Goal: Task Accomplishment & Management: Manage account settings

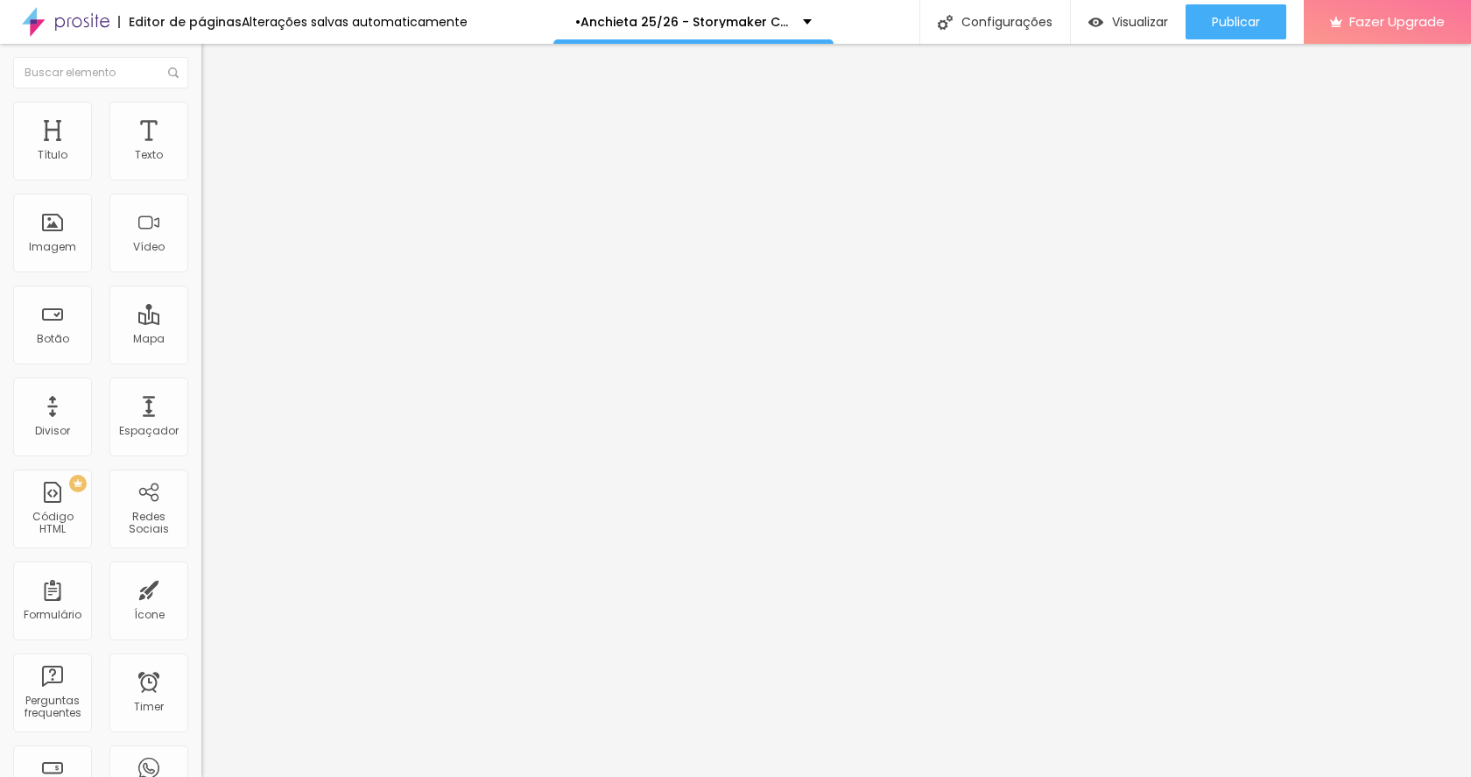
click at [92, 20] on img at bounding box center [66, 22] width 88 height 44
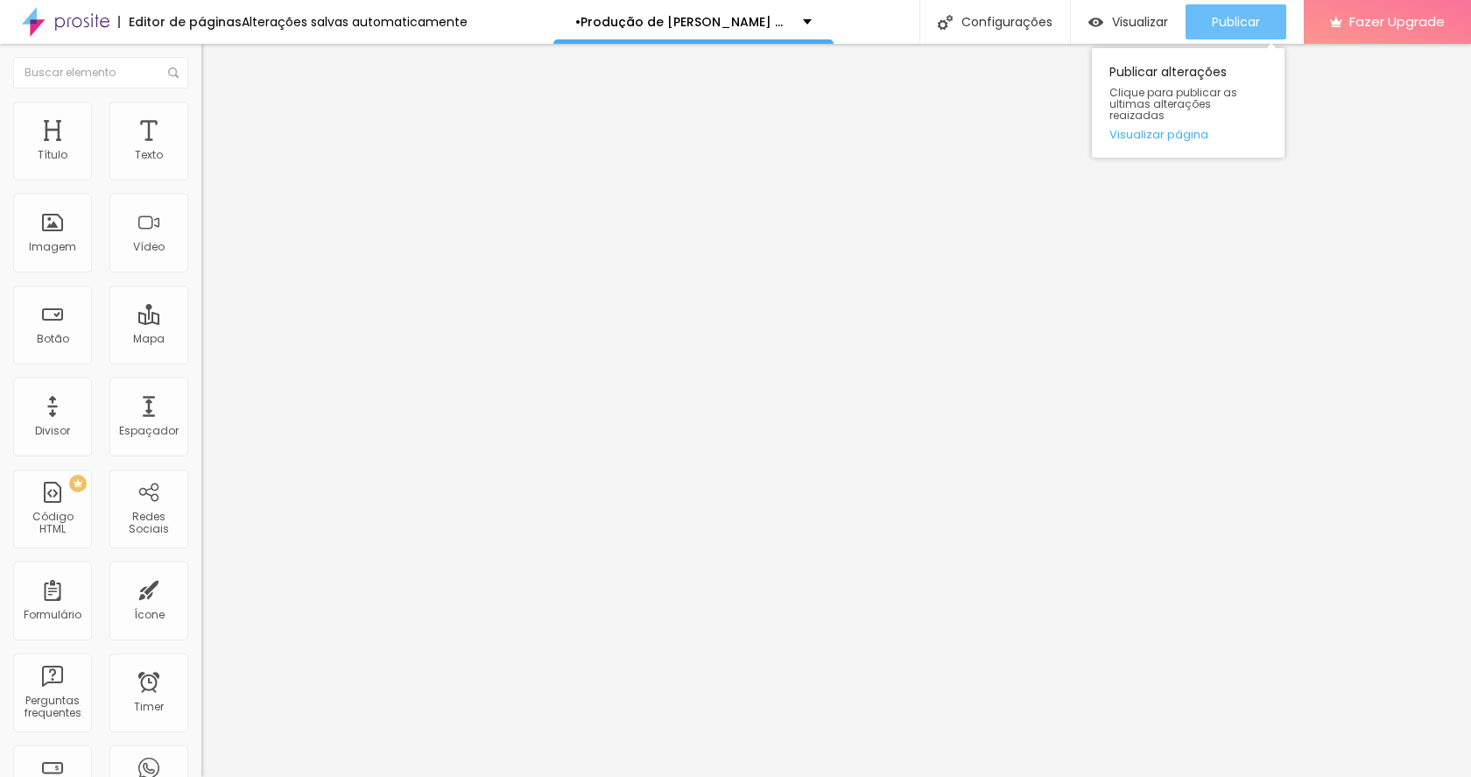
click at [1239, 27] on span "Publicar" at bounding box center [1236, 22] width 48 height 14
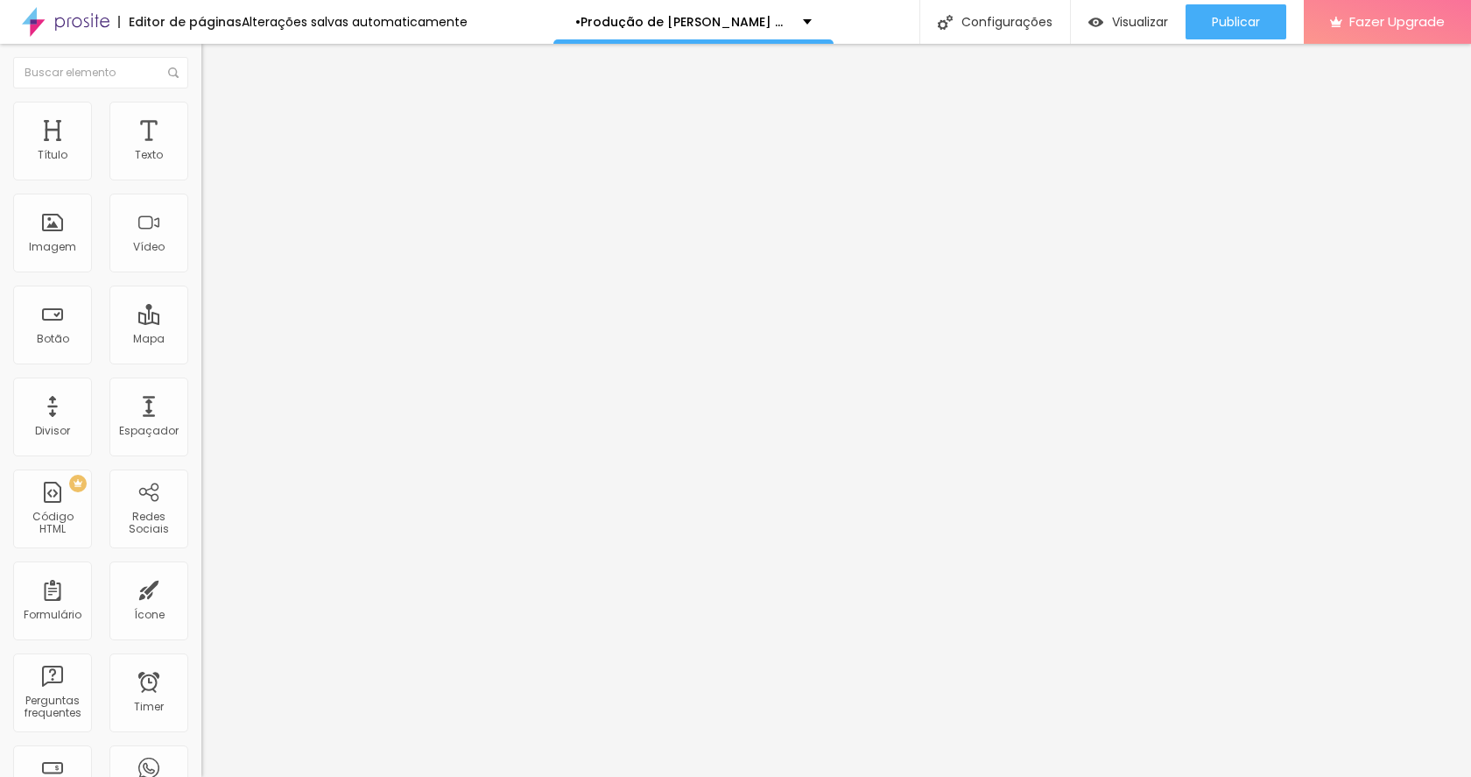
click at [201, 168] on button "button" at bounding box center [213, 159] width 25 height 18
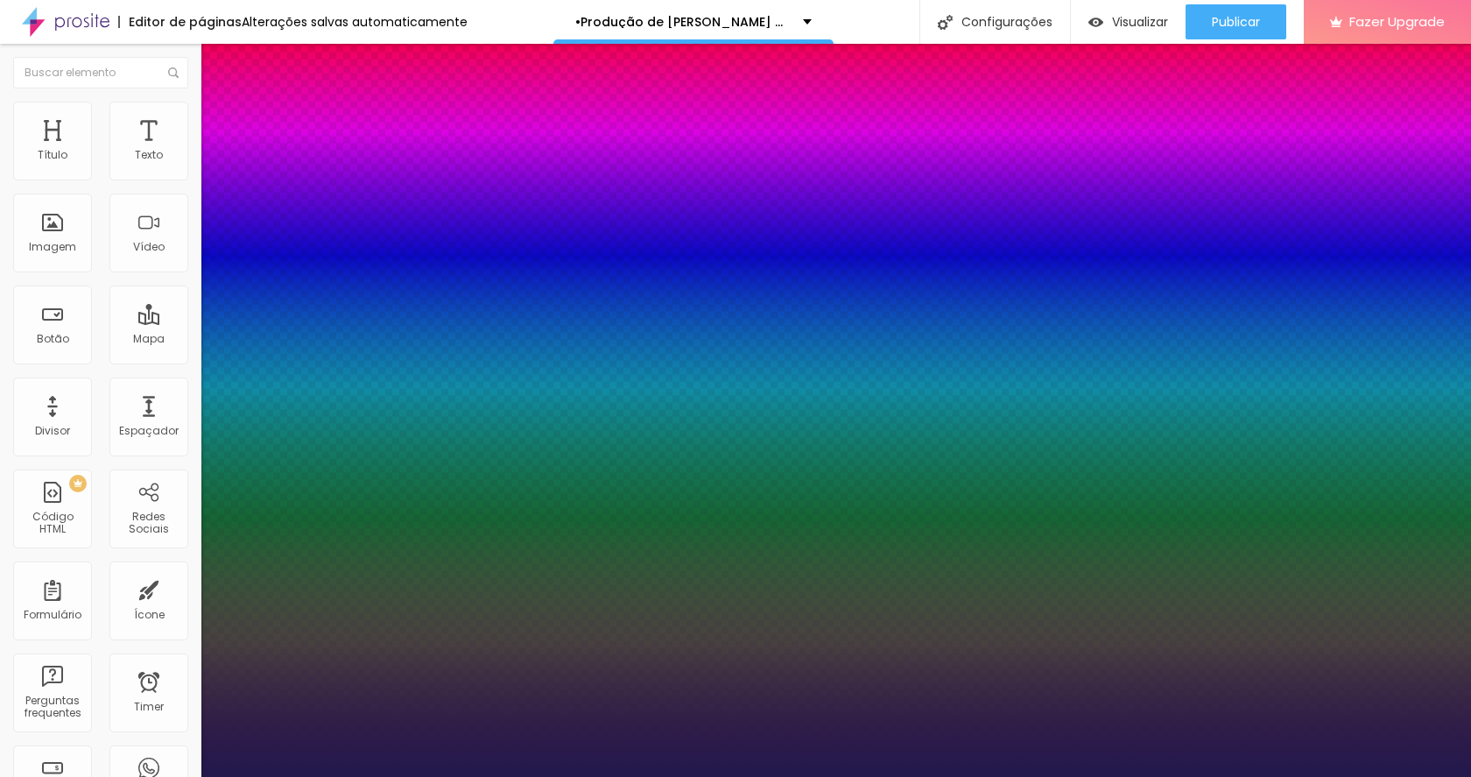
type input "1"
click at [813, 776] on div at bounding box center [735, 777] width 1471 height 0
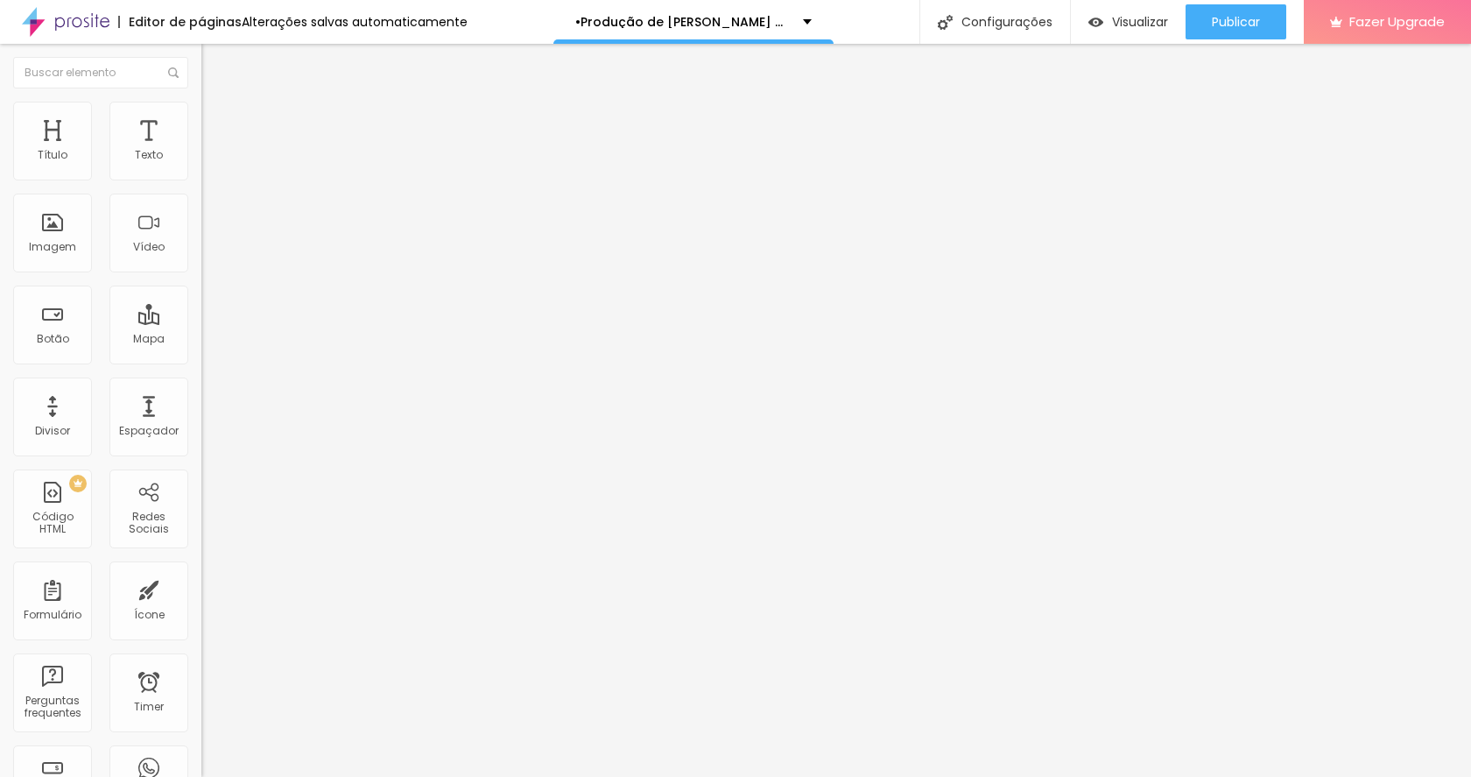
click at [201, 259] on button "button" at bounding box center [213, 250] width 25 height 18
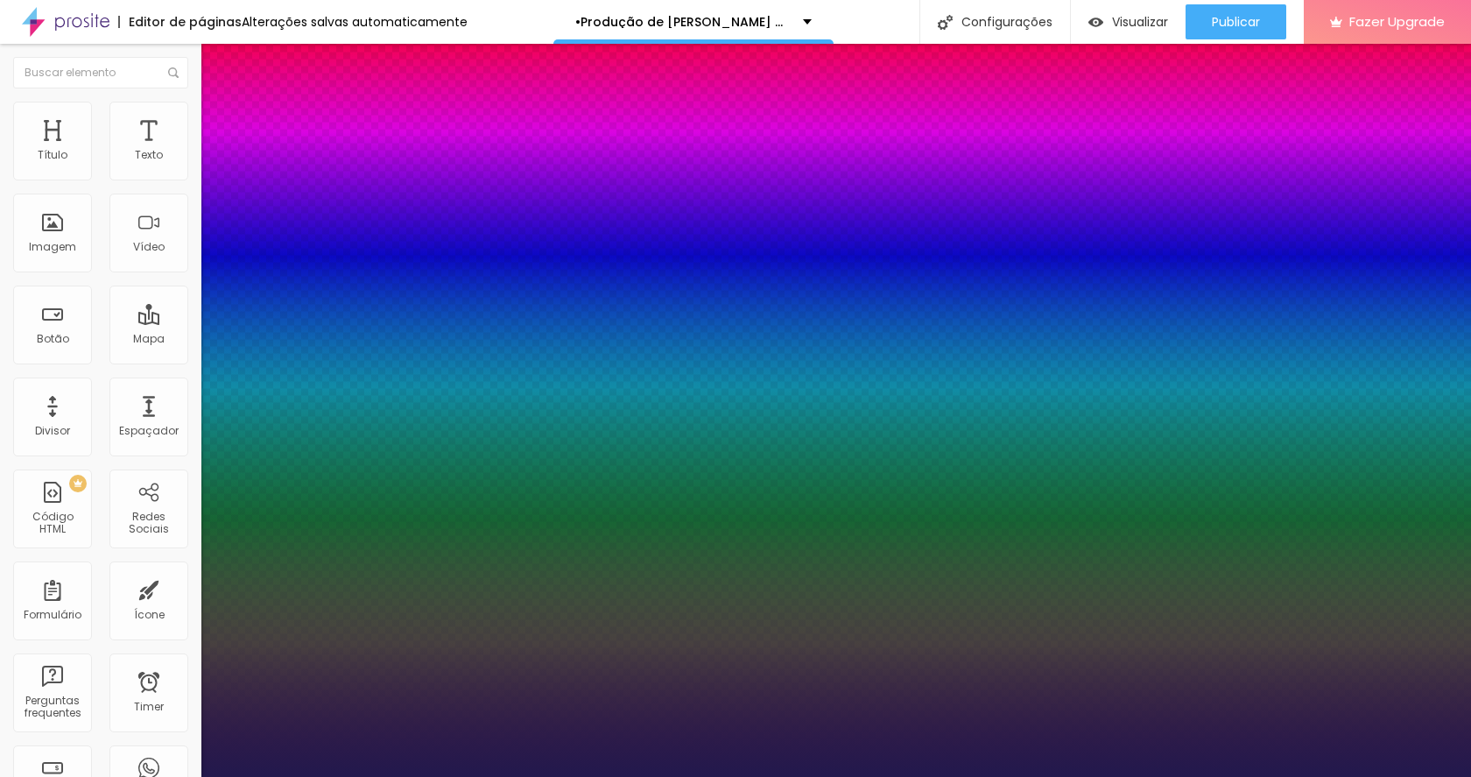
type input "51"
type input "50"
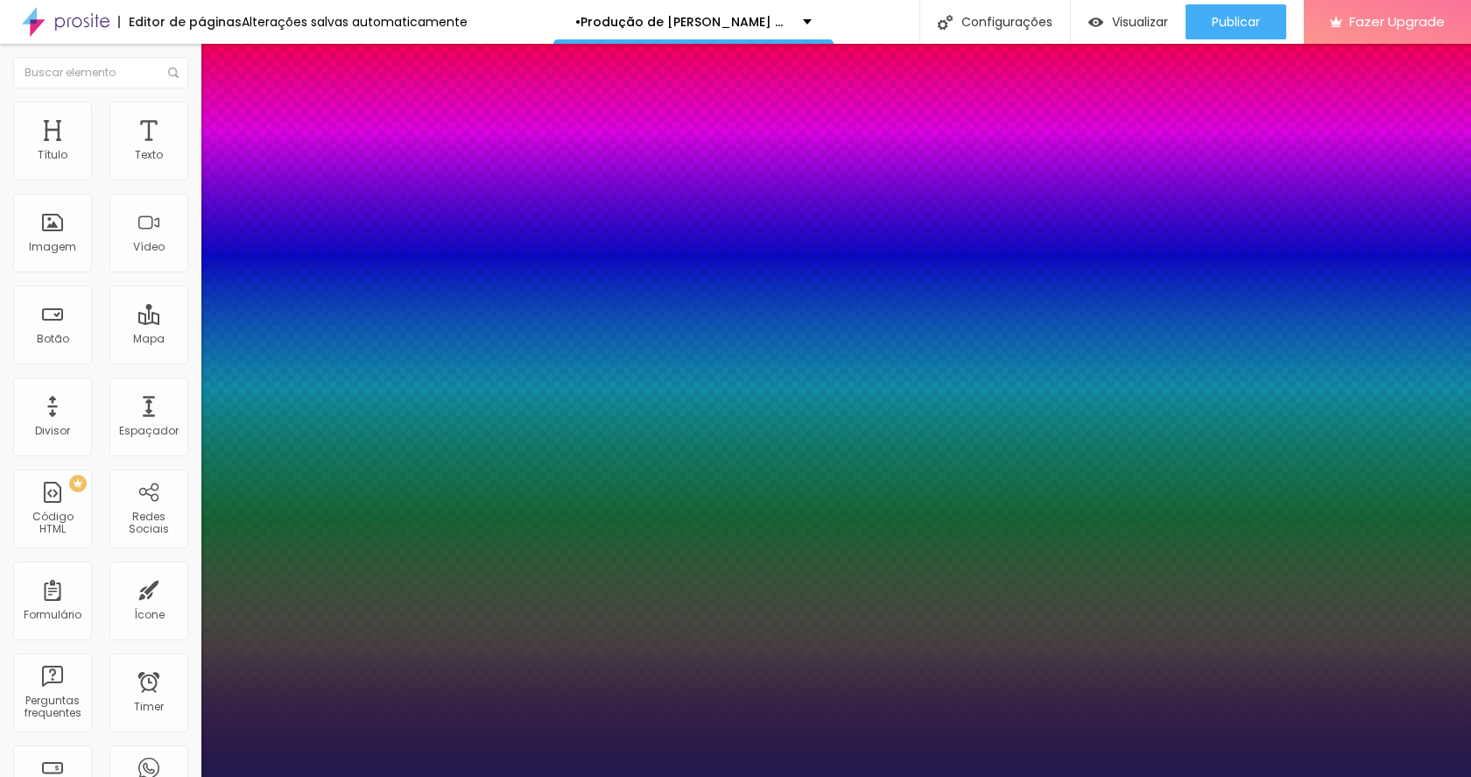
click at [1104, 776] on div at bounding box center [735, 777] width 1471 height 0
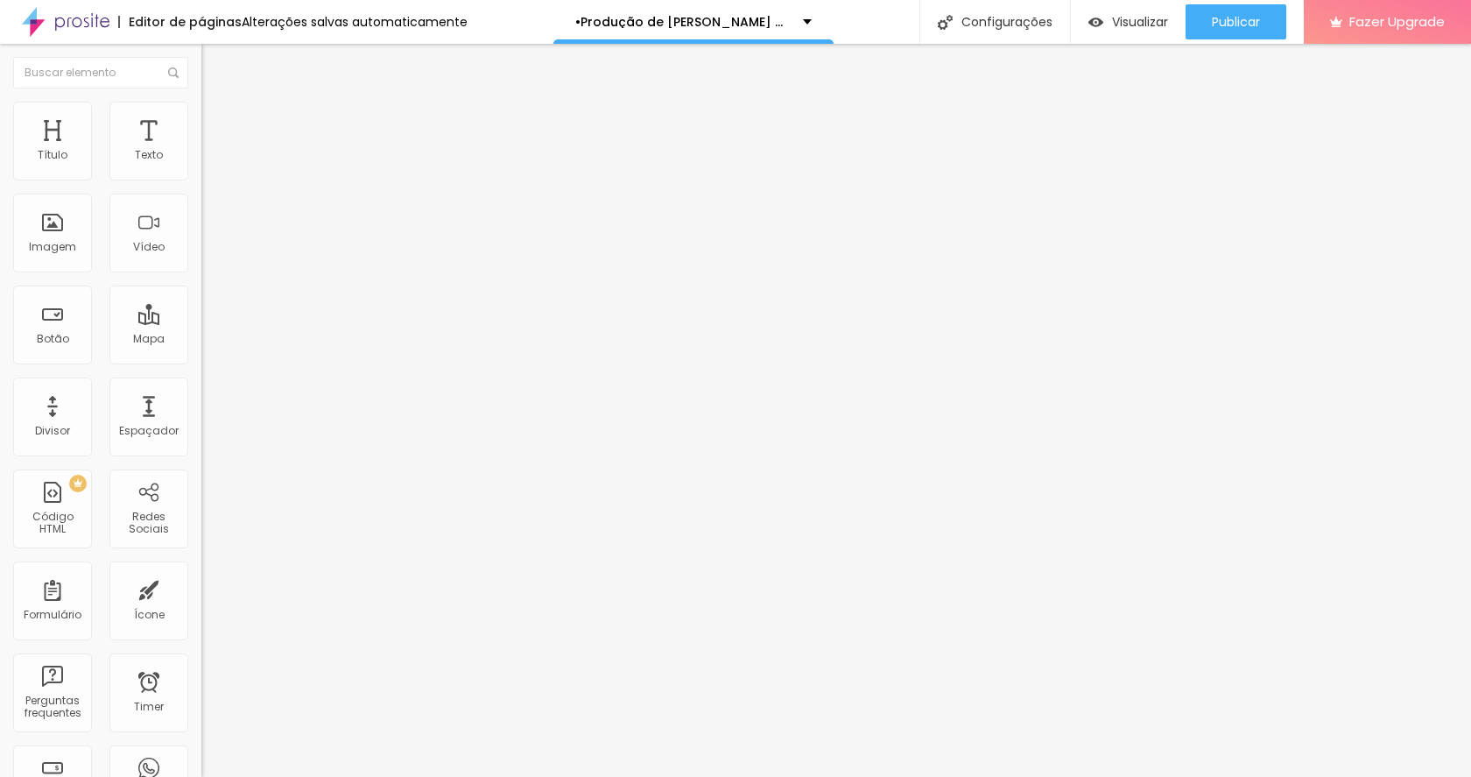
click at [208, 163] on icon "button" at bounding box center [213, 157] width 11 height 11
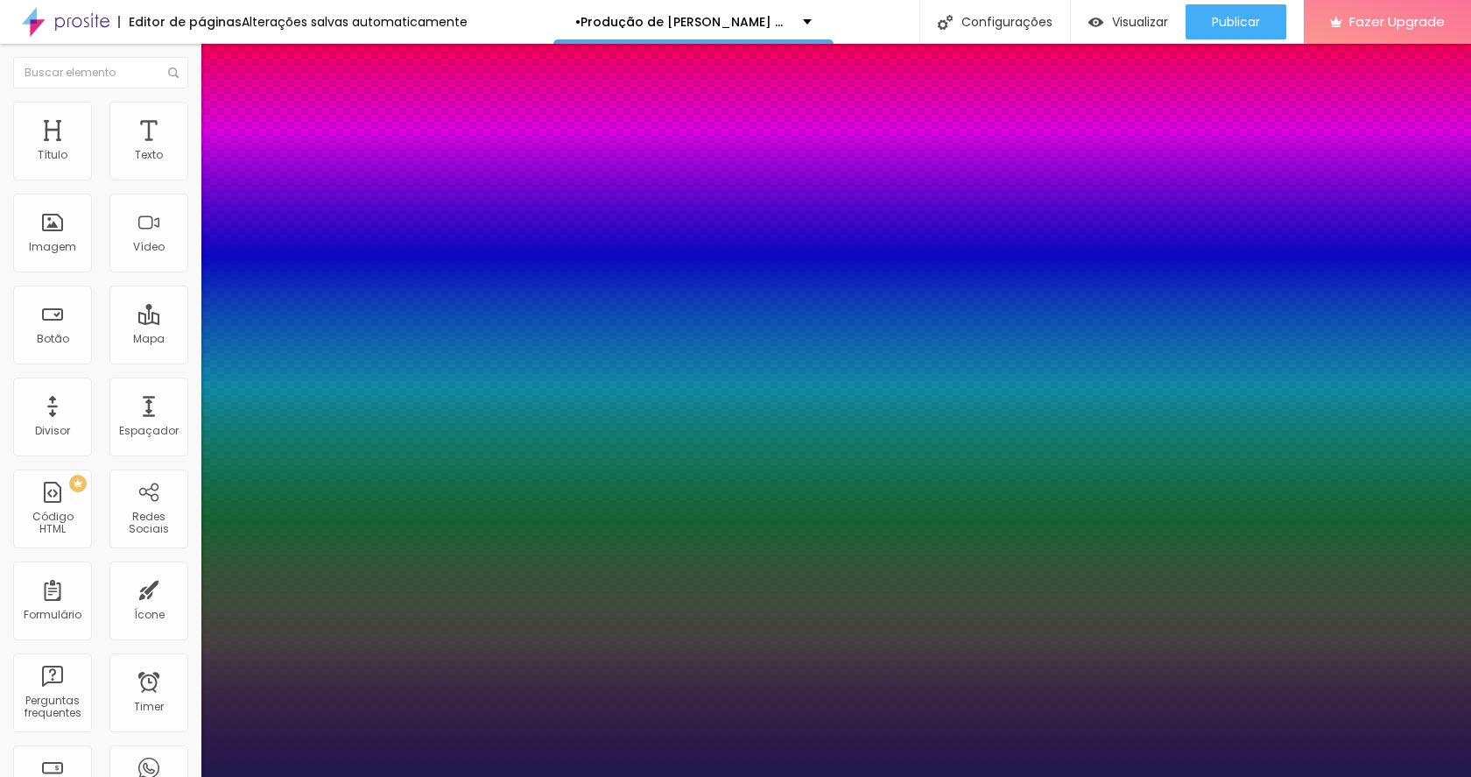
type input "1"
type input "33"
type input "1"
type input "32"
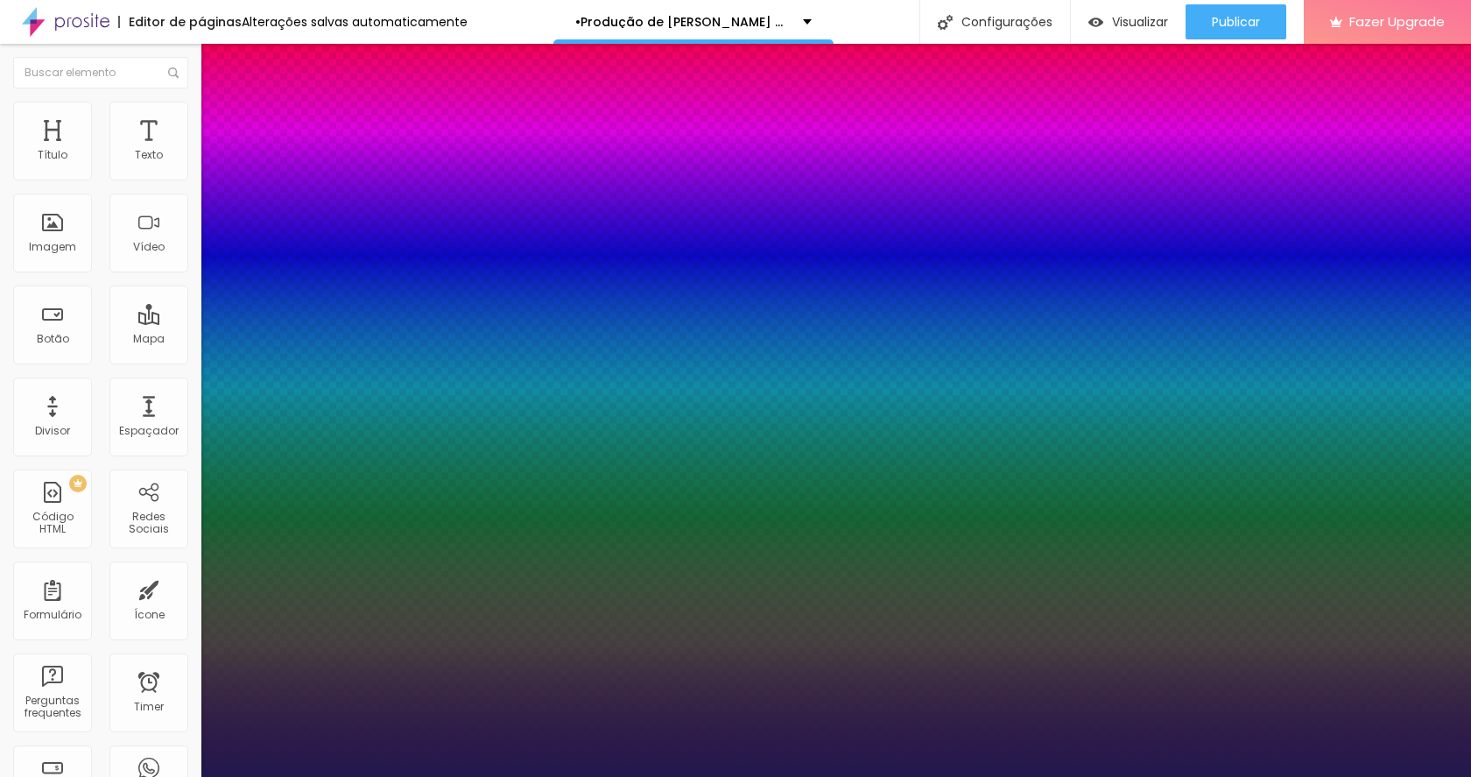
type input "32"
type input "1"
type input "31"
type input "1"
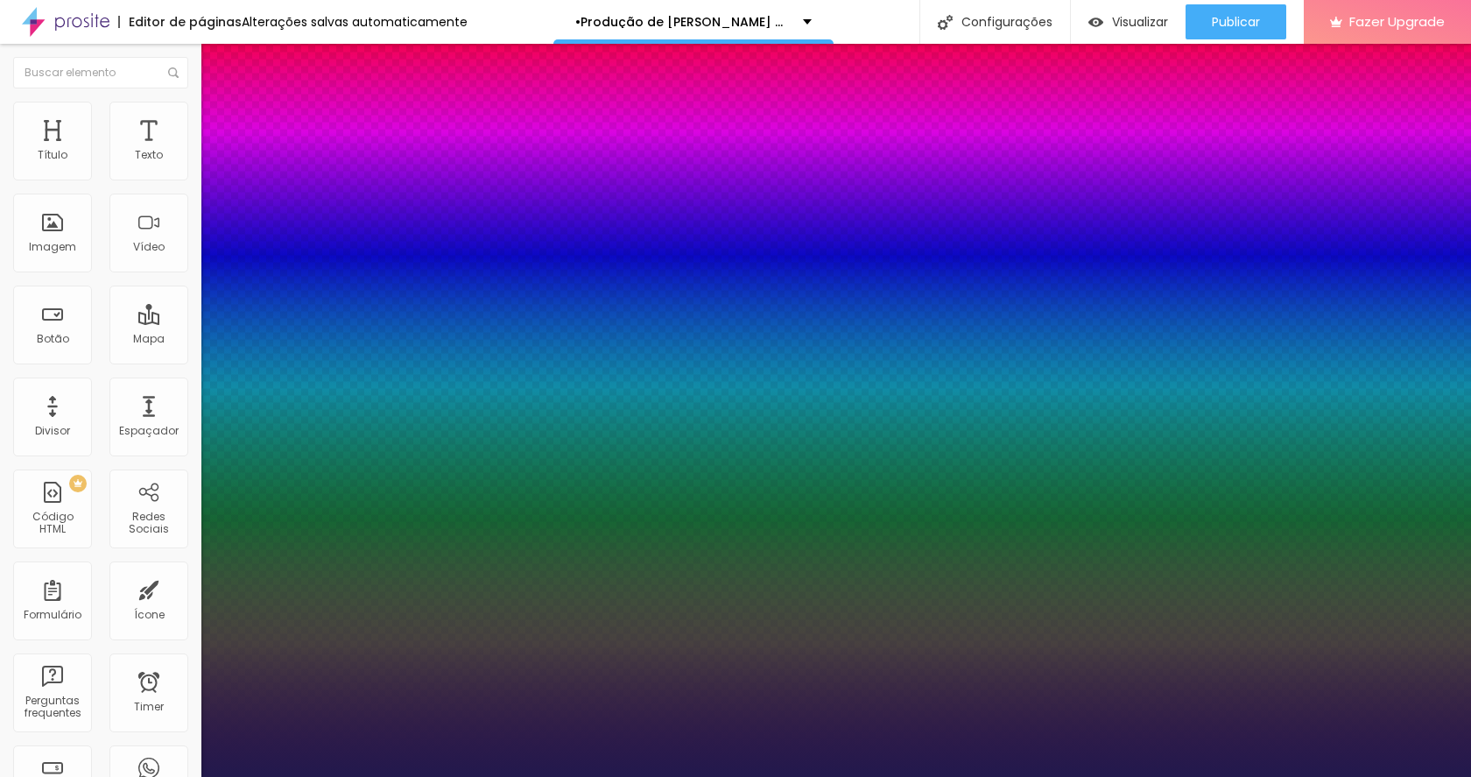
type input "30"
type input "1"
type input "29"
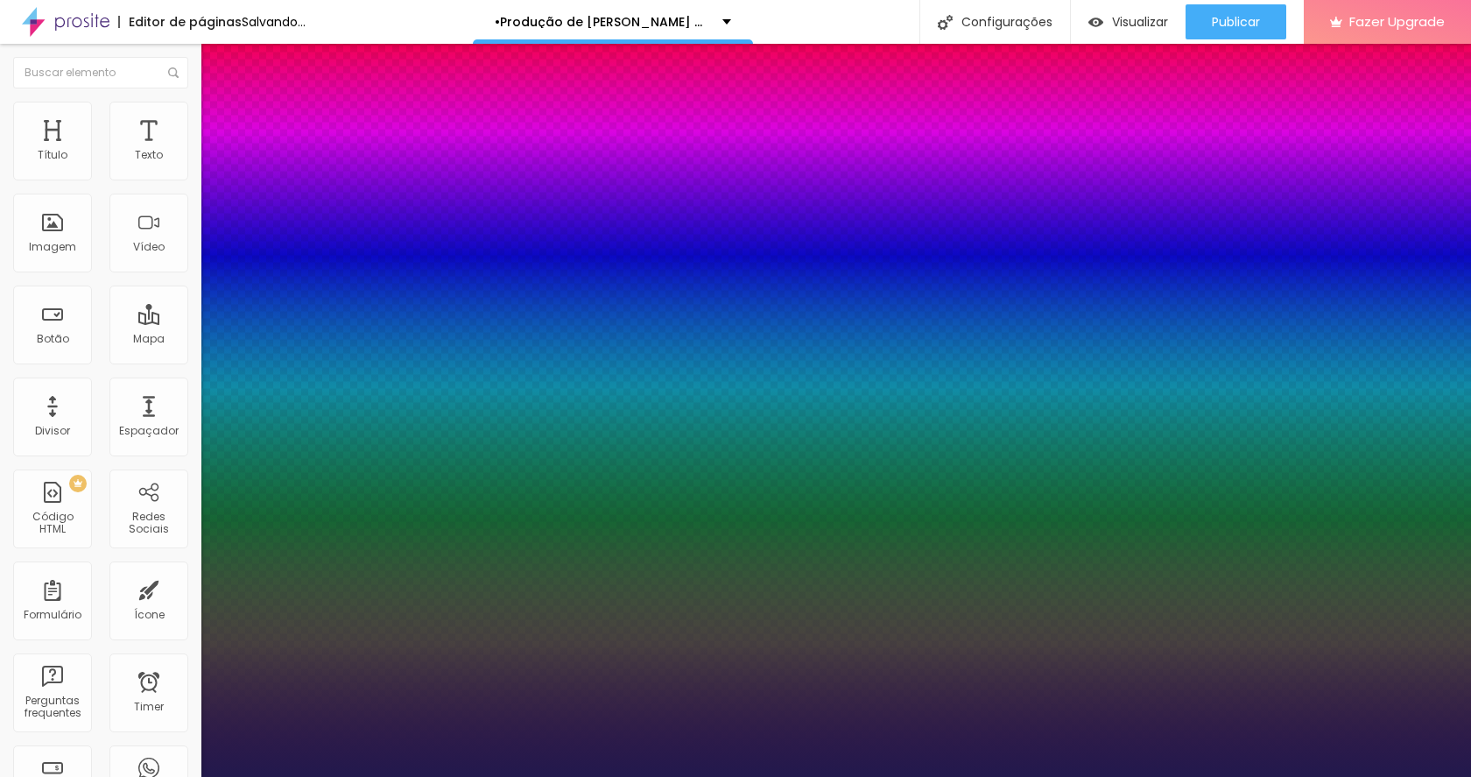
type input "1"
type input "30"
type input "1"
type input "30"
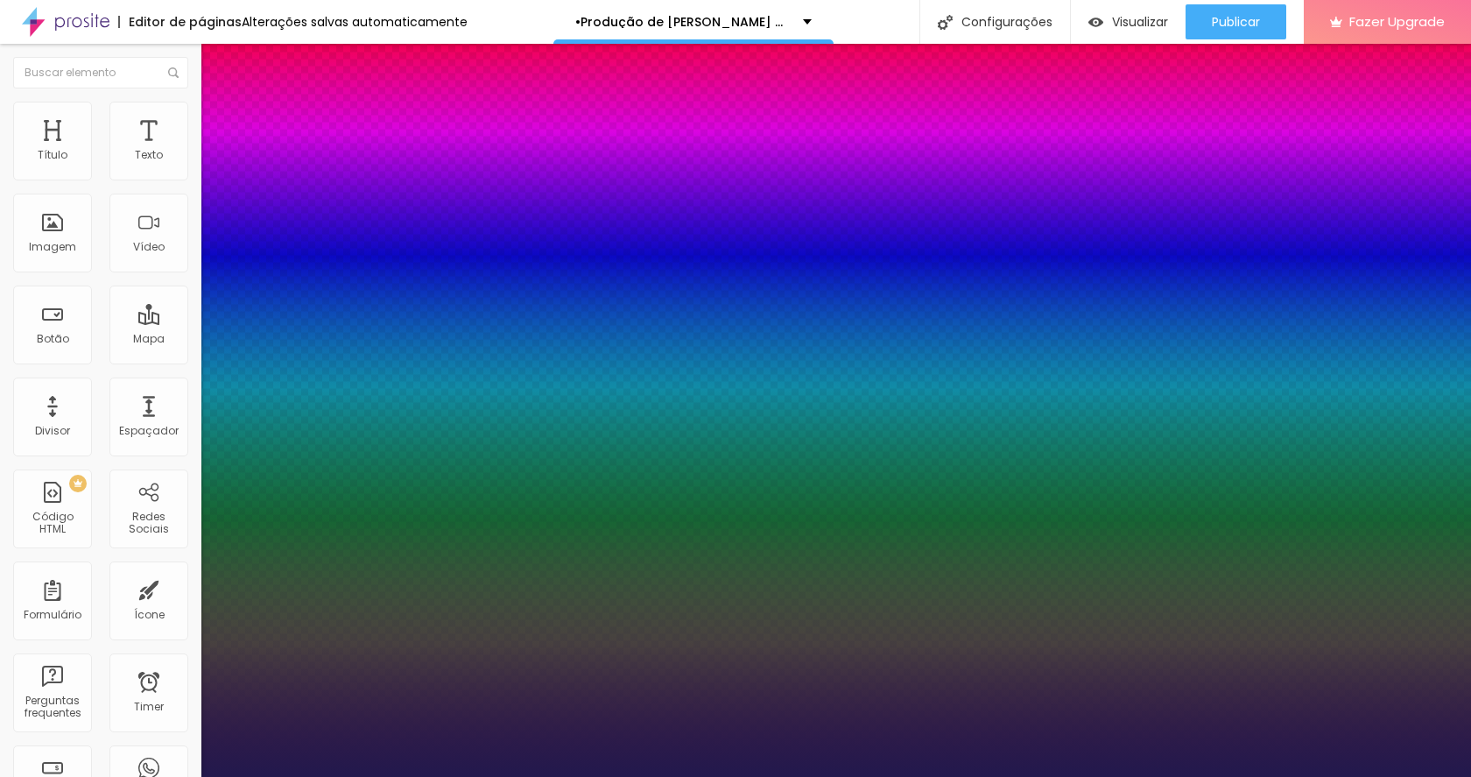
type input "1"
type input "0.6"
type input "1"
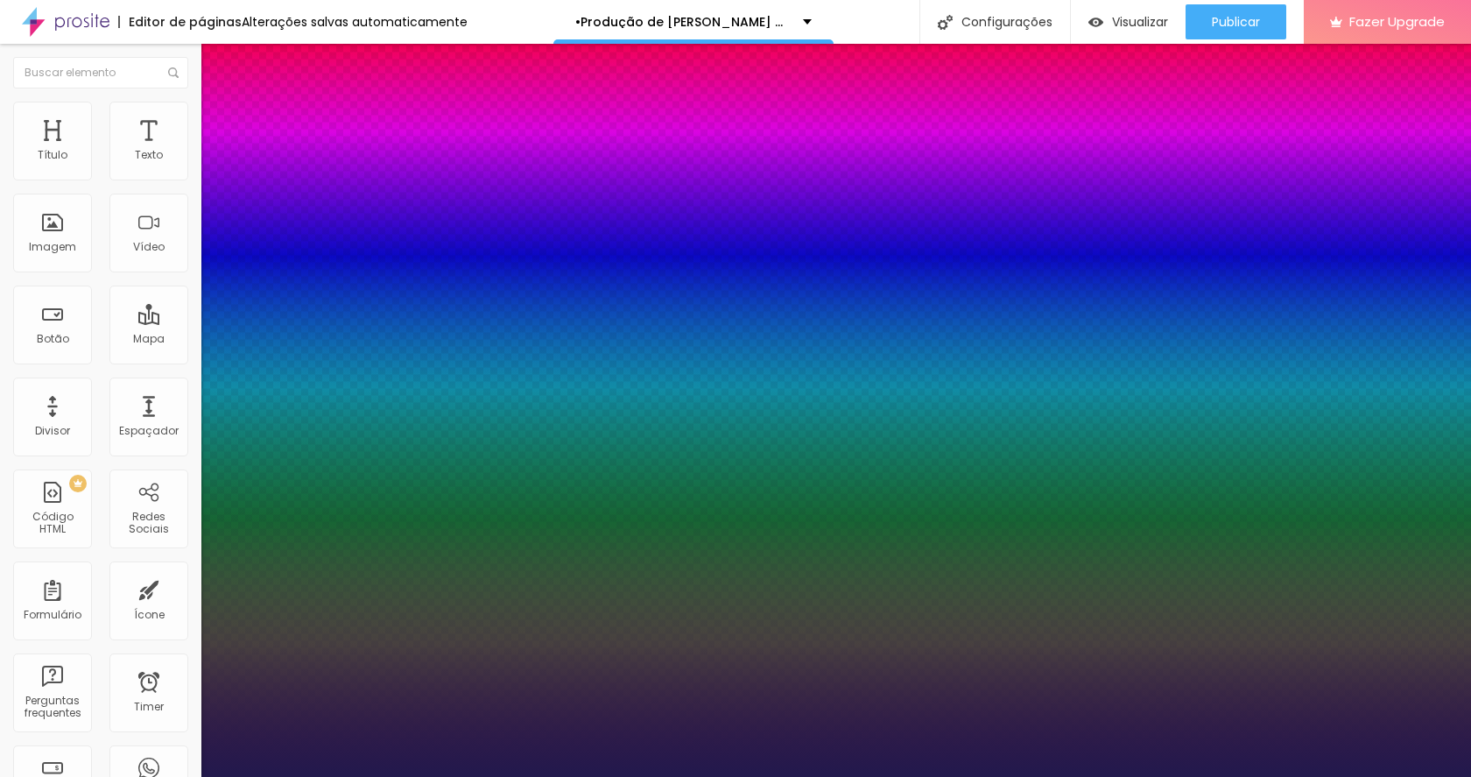
type input "0.7"
type input "1"
type input "0.8"
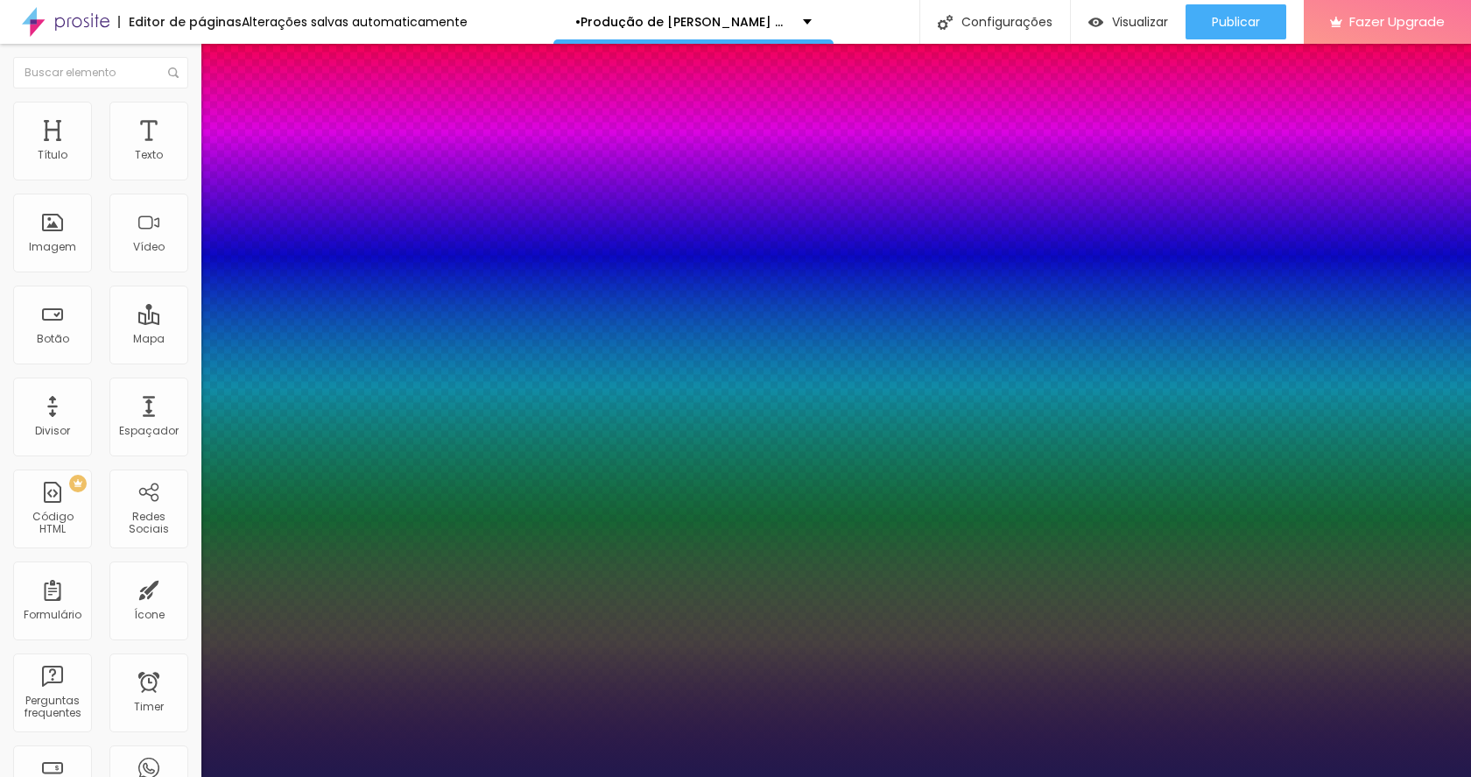
type input "1"
type input "0.9"
drag, startPoint x: 228, startPoint y: 419, endPoint x: 257, endPoint y: 419, distance: 28.9
type input "0.9"
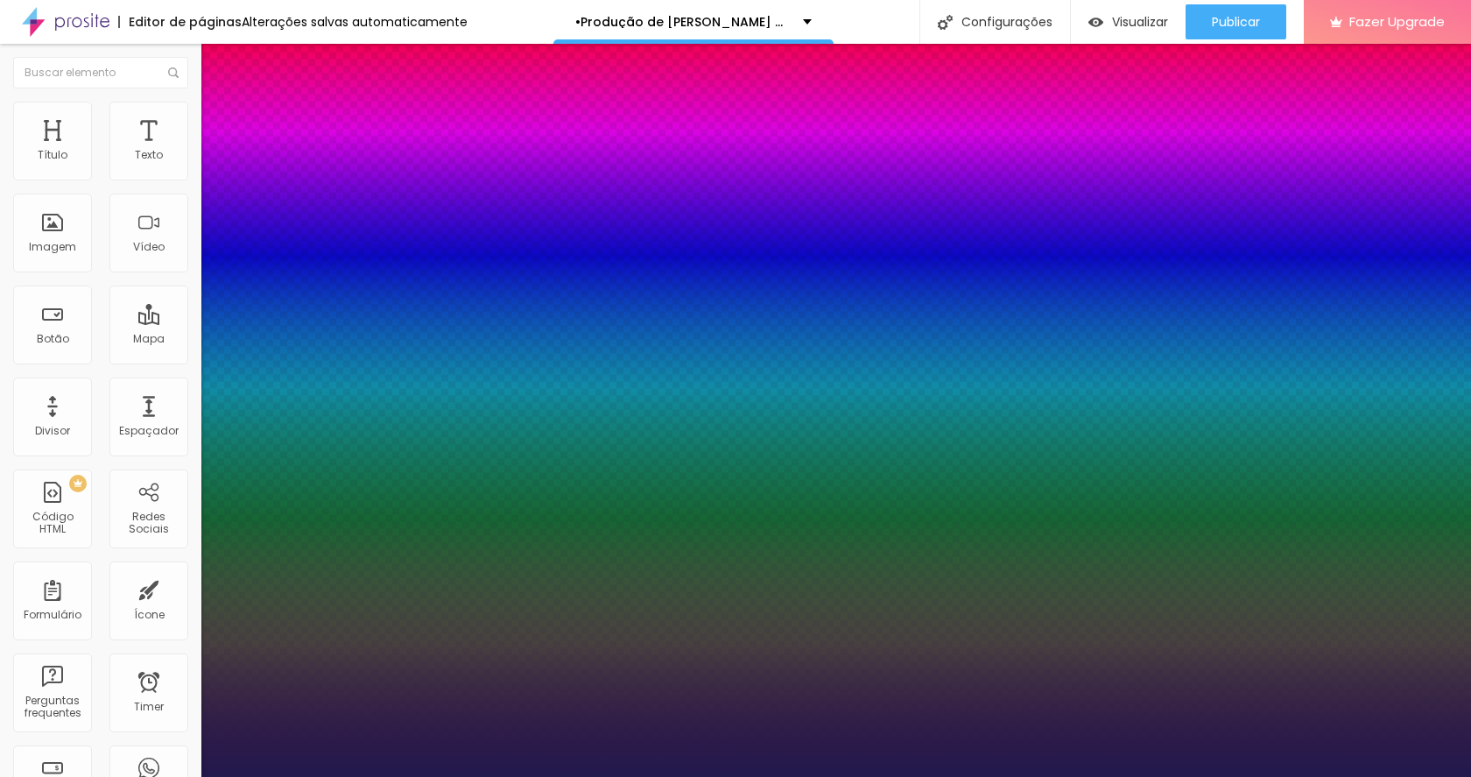
type input "1"
click at [1386, 776] on div at bounding box center [735, 777] width 1471 height 0
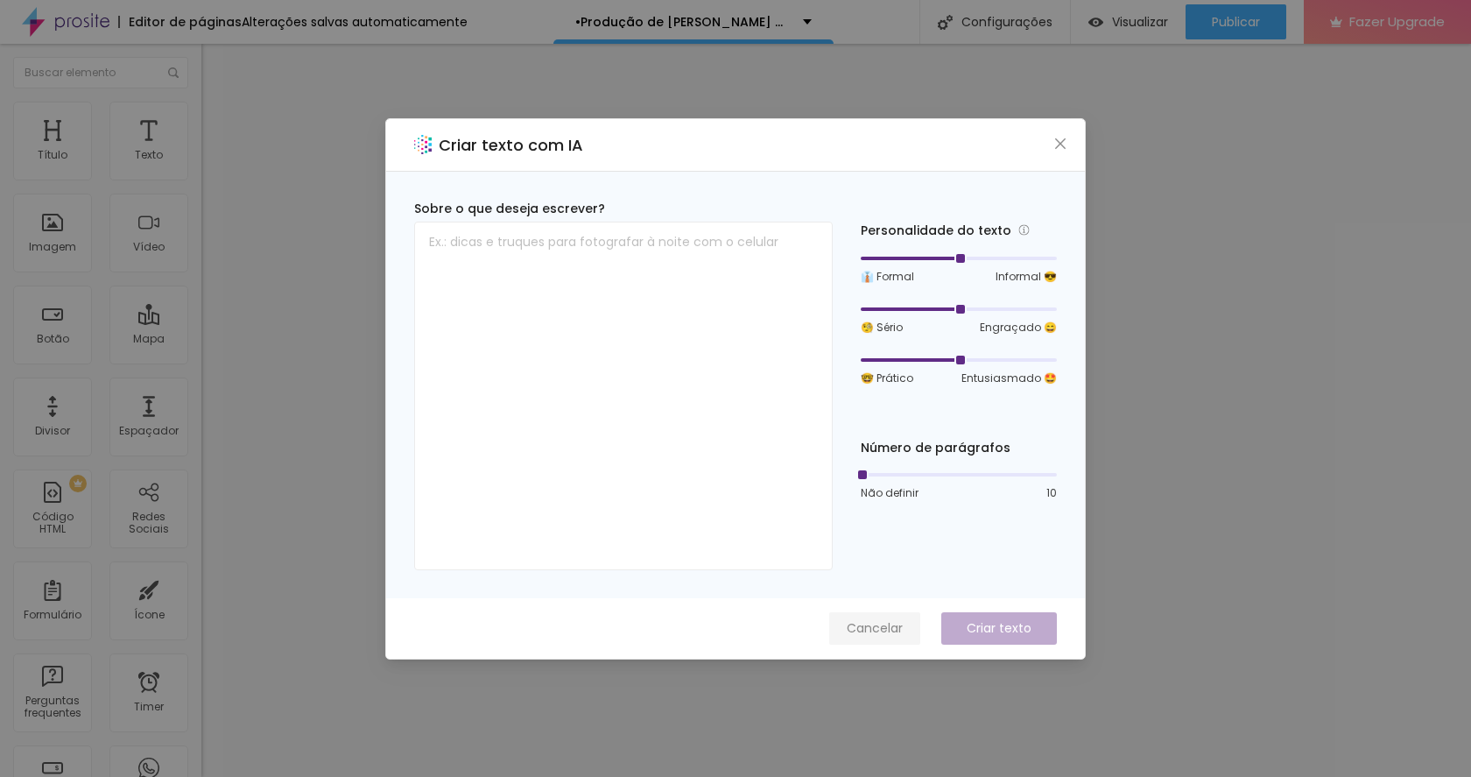
click at [886, 630] on span "Cancelar" at bounding box center [875, 628] width 56 height 18
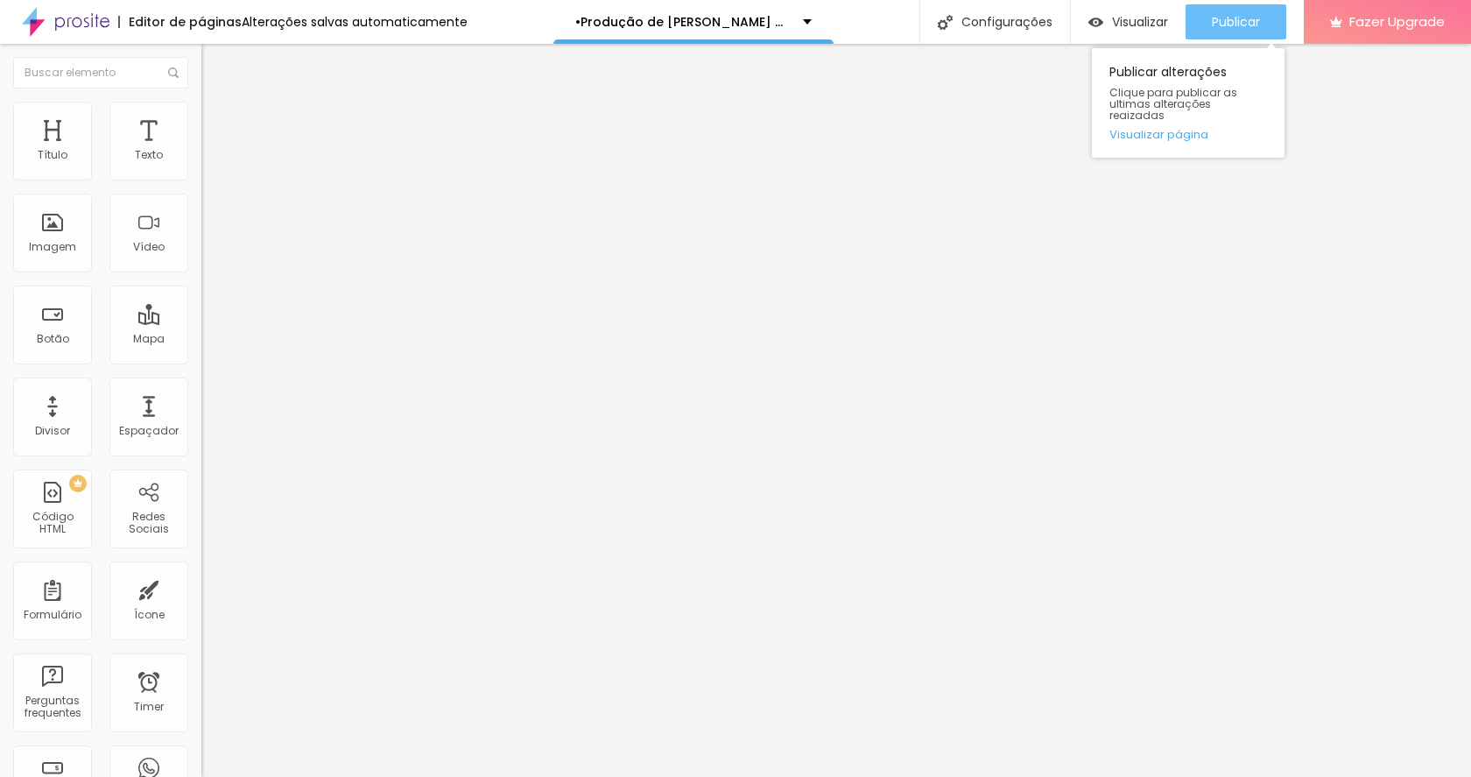
click at [1244, 12] on div "Publicar" at bounding box center [1236, 21] width 48 height 35
click at [1233, 29] on span "Publicar" at bounding box center [1236, 22] width 48 height 14
click at [1264, 20] on button "Publicar" at bounding box center [1236, 21] width 101 height 35
click at [1271, 15] on button "Publicar" at bounding box center [1236, 21] width 101 height 35
click at [1255, 29] on span "Publicar" at bounding box center [1236, 22] width 48 height 14
